Goal: Entertainment & Leisure: Consume media (video, audio)

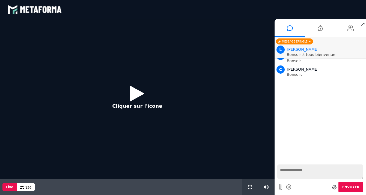
click at [138, 91] on icon at bounding box center [137, 94] width 14 height 18
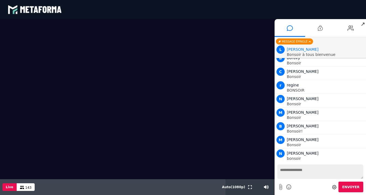
click at [298, 170] on textarea at bounding box center [320, 171] width 86 height 14
type textarea "*******"
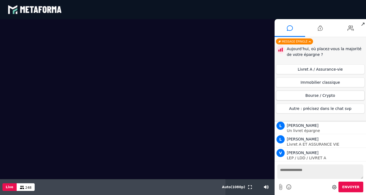
scroll to position [3475, 0]
click at [328, 70] on button "Livret A / Assurance-vie" at bounding box center [320, 69] width 89 height 10
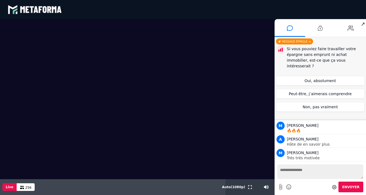
scroll to position [4145, 0]
click at [330, 76] on button "Oui, absolument" at bounding box center [320, 81] width 89 height 10
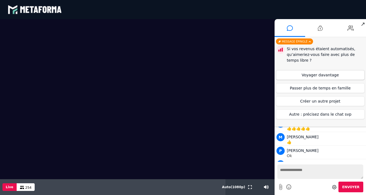
scroll to position [4790, 0]
click at [319, 77] on button "Voyager davantage" at bounding box center [320, 75] width 89 height 10
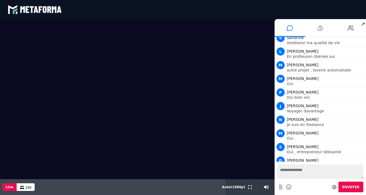
scroll to position [5207, 0]
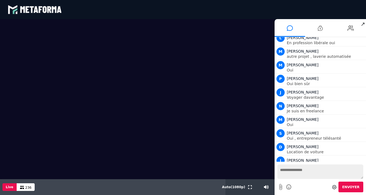
drag, startPoint x: 11, startPoint y: 32, endPoint x: 43, endPoint y: 71, distance: 50.4
click at [43, 71] on video at bounding box center [137, 99] width 274 height 160
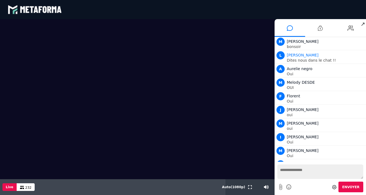
scroll to position [5384, 0]
click at [292, 174] on textarea at bounding box center [320, 171] width 86 height 14
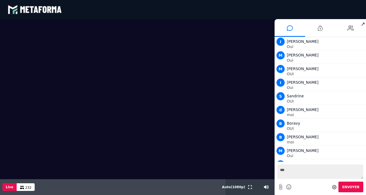
type textarea "***"
click at [350, 185] on span "Envoyer" at bounding box center [350, 187] width 17 height 4
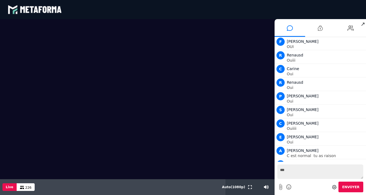
scroll to position [6448, 0]
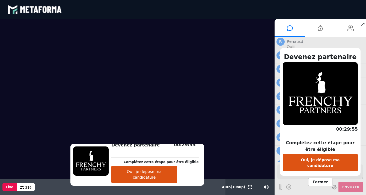
click at [319, 164] on button "Oui, je dépose ma candidature" at bounding box center [320, 162] width 75 height 17
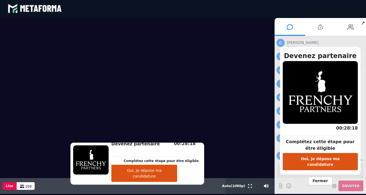
scroll to position [0, 0]
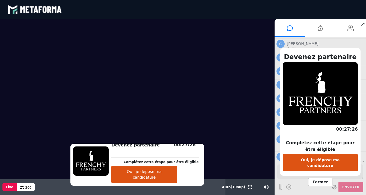
click at [240, 121] on video at bounding box center [137, 99] width 274 height 160
click at [319, 180] on span "Fermer" at bounding box center [320, 182] width 24 height 8
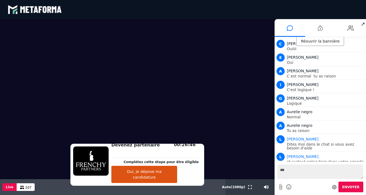
click at [295, 170] on textarea "***" at bounding box center [320, 171] width 86 height 14
type textarea "********"
click at [349, 186] on span "Envoyer" at bounding box center [350, 187] width 17 height 4
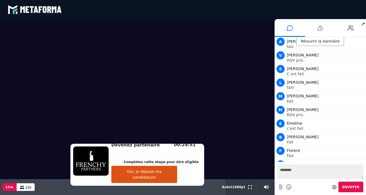
scroll to position [6705, 0]
click at [250, 166] on video at bounding box center [137, 99] width 274 height 160
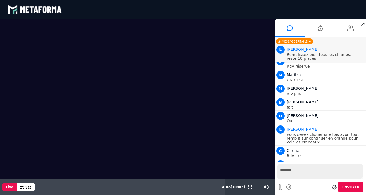
scroll to position [7346, 0]
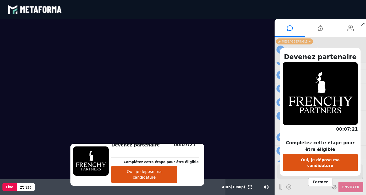
click at [318, 178] on span "Fermer" at bounding box center [320, 182] width 24 height 8
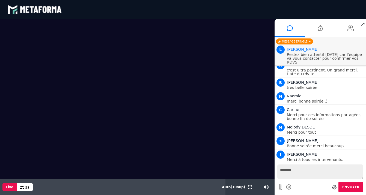
scroll to position [8484, 0]
drag, startPoint x: 266, startPoint y: 187, endPoint x: 252, endPoint y: 188, distance: 14.2
type input "*"
click at [252, 188] on input "range" at bounding box center [261, 187] width 23 height 1
